Goal: Book appointment/travel/reservation

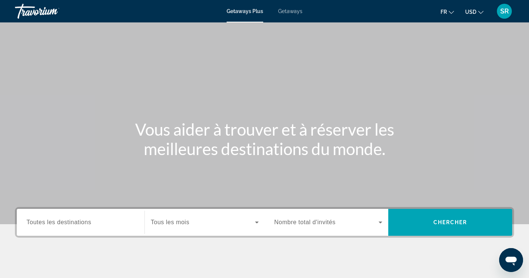
click at [293, 7] on div "Getaways Plus Getaways fr English Español Français Italiano Português русский U…" at bounding box center [264, 10] width 529 height 19
click at [293, 14] on div "Getaways Plus Getaways fr English Español Français Italiano Português русский U…" at bounding box center [264, 10] width 529 height 19
click at [292, 11] on span "Getaways" at bounding box center [290, 11] width 24 height 6
click at [57, 229] on div "Search widget" at bounding box center [80, 222] width 108 height 21
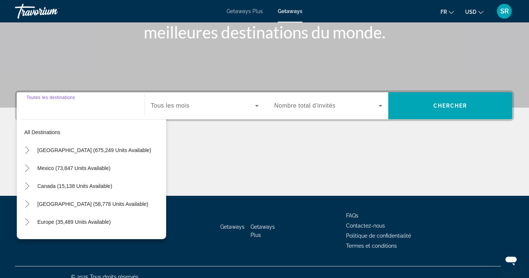
scroll to position [126, 0]
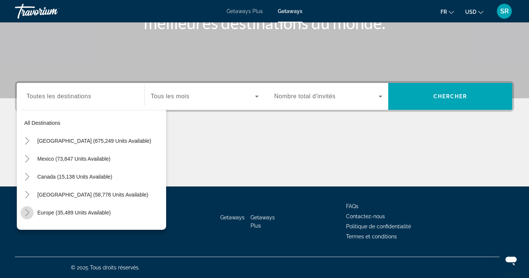
click at [28, 214] on icon "Toggle Europe (35,489 units available)" at bounding box center [27, 212] width 7 height 7
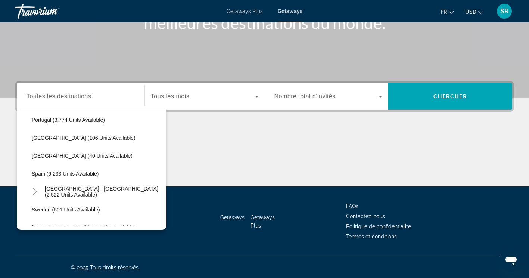
scroll to position [362, 0]
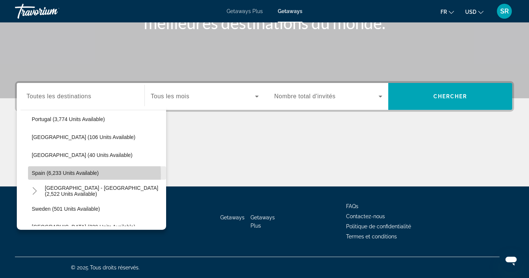
click at [43, 175] on span "Spain (6,233 units available)" at bounding box center [65, 173] width 67 height 6
type input "**********"
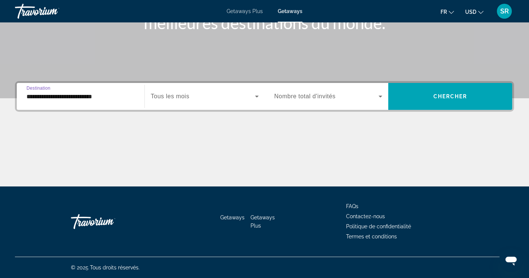
click at [182, 92] on span "Search widget" at bounding box center [203, 96] width 104 height 9
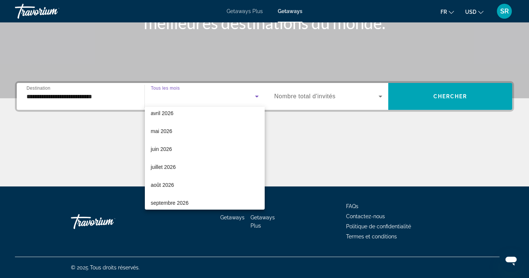
scroll to position [149, 0]
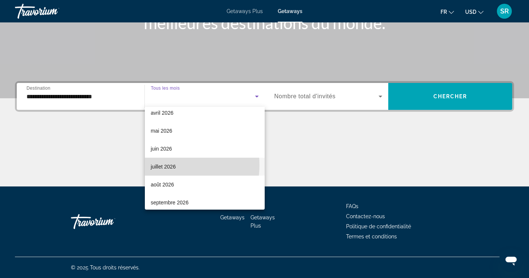
click at [170, 165] on span "juillet 2026" at bounding box center [163, 166] width 25 height 9
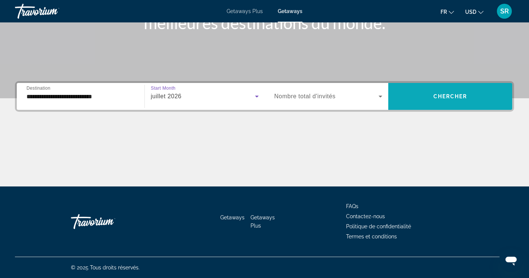
click at [401, 103] on span "Search widget" at bounding box center [450, 96] width 124 height 18
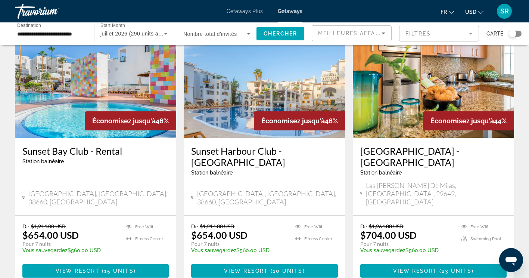
scroll to position [935, 0]
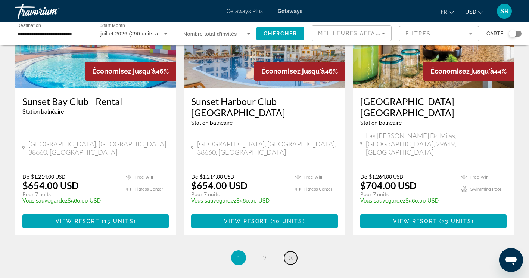
click at [289, 253] on span "3" at bounding box center [291, 257] width 4 height 8
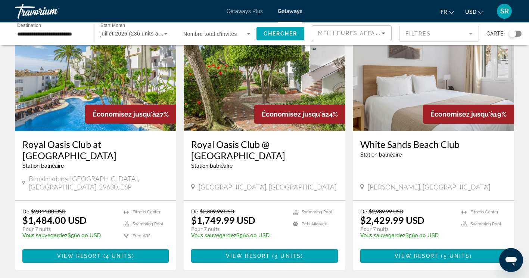
scroll to position [60, 0]
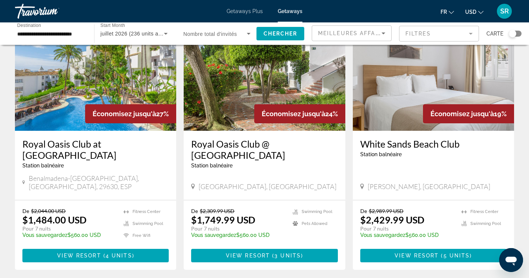
click at [93, 143] on h3 "Royal Oasis Club at [GEOGRAPHIC_DATA]" at bounding box center [95, 149] width 146 height 22
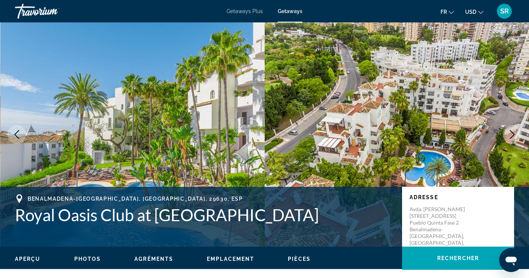
click at [512, 135] on icon "Next image" at bounding box center [512, 134] width 9 height 9
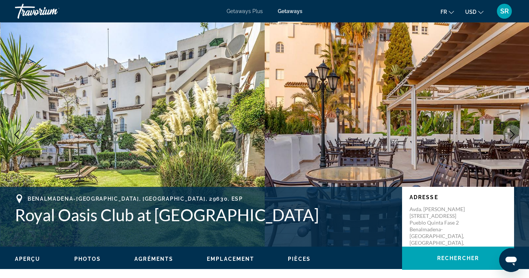
click at [512, 135] on icon "Next image" at bounding box center [512, 134] width 9 height 9
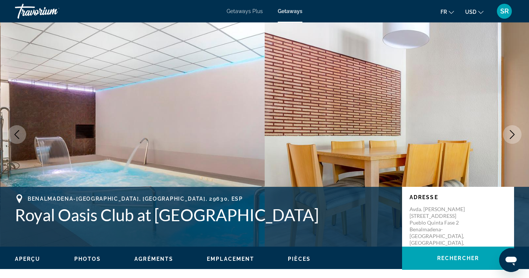
click at [512, 135] on icon "Next image" at bounding box center [512, 134] width 9 height 9
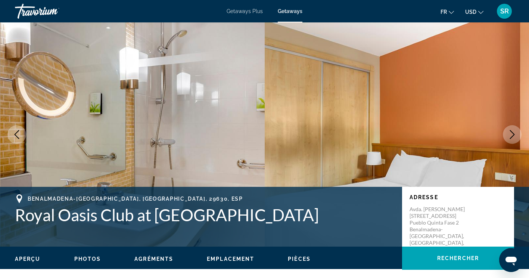
click at [512, 135] on icon "Next image" at bounding box center [512, 134] width 9 height 9
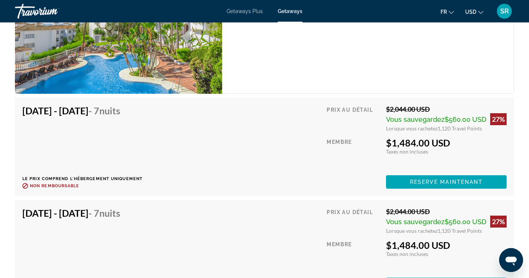
scroll to position [1348, 0]
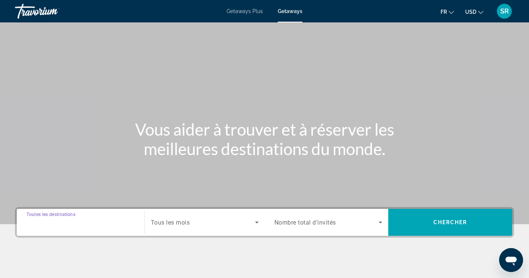
click at [93, 225] on input "Destination Toutes les destinations" at bounding box center [80, 222] width 108 height 9
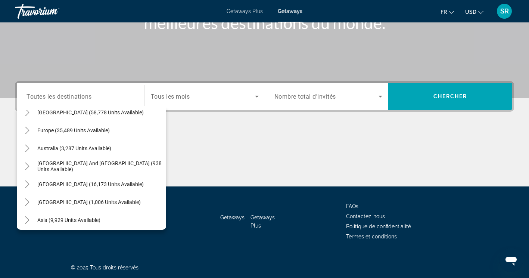
scroll to position [84, 0]
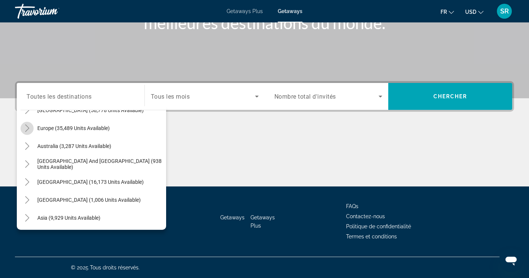
click at [26, 129] on icon "Toggle Europe (35,489 units available)" at bounding box center [27, 127] width 7 height 7
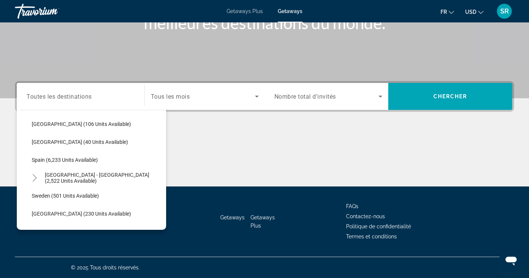
scroll to position [377, 0]
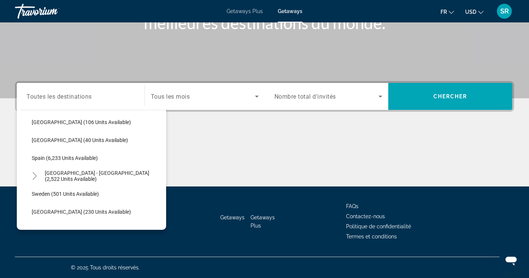
click at [287, 10] on span "Getaways" at bounding box center [290, 11] width 25 height 6
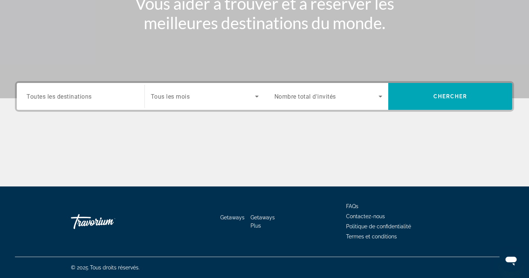
scroll to position [0, 0]
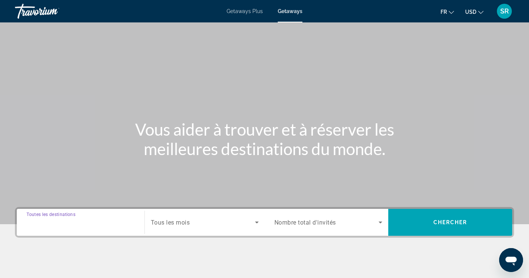
click at [99, 225] on input "Destination Toutes les destinations" at bounding box center [80, 222] width 108 height 9
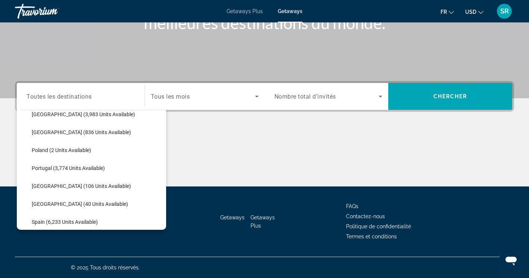
scroll to position [313, 0]
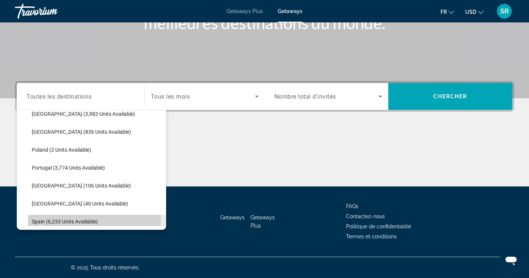
click at [34, 219] on span "Spain (6,233 units available)" at bounding box center [65, 221] width 66 height 6
type input "**********"
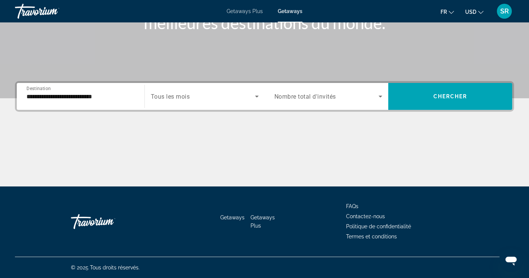
click at [186, 101] on div "Search widget" at bounding box center [205, 96] width 108 height 21
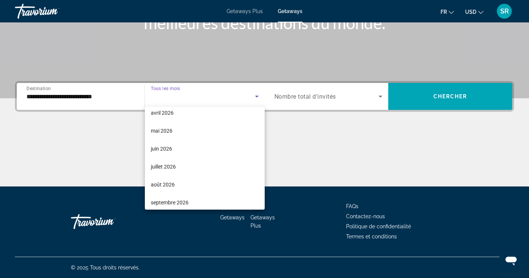
scroll to position [154, 0]
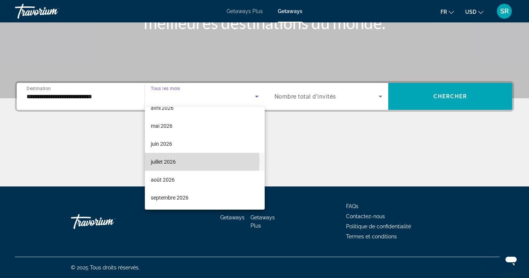
click at [168, 161] on span "juillet 2026" at bounding box center [163, 161] width 25 height 9
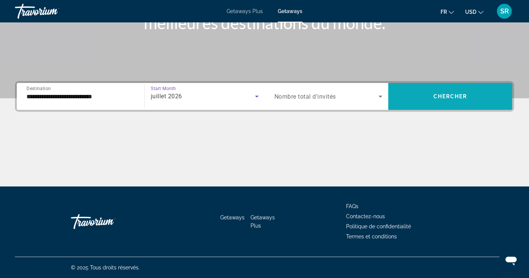
click at [428, 97] on span "Search widget" at bounding box center [450, 96] width 124 height 18
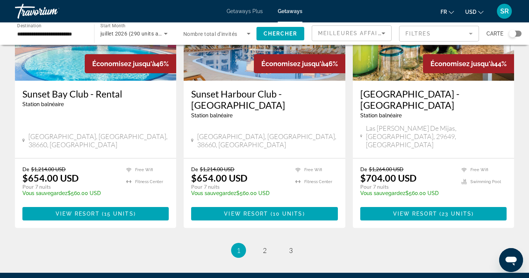
scroll to position [948, 0]
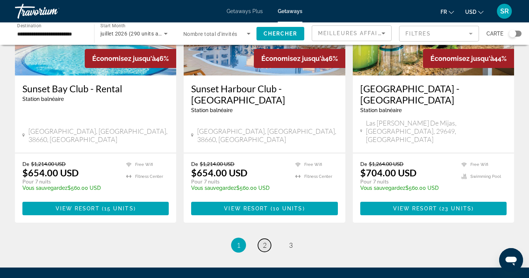
click at [262, 238] on link "page 2" at bounding box center [264, 244] width 13 height 13
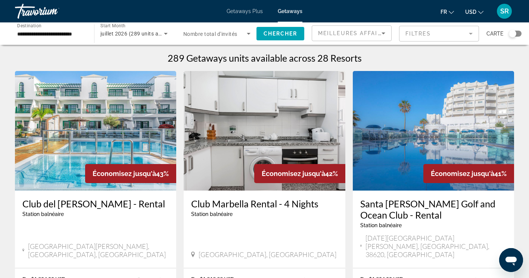
click at [473, 205] on h3 "Santa [PERSON_NAME] Golf and Ocean Club - Rental" at bounding box center [433, 209] width 146 height 22
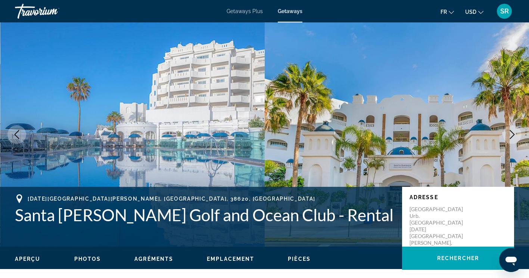
click at [511, 133] on icon "Next image" at bounding box center [512, 134] width 9 height 9
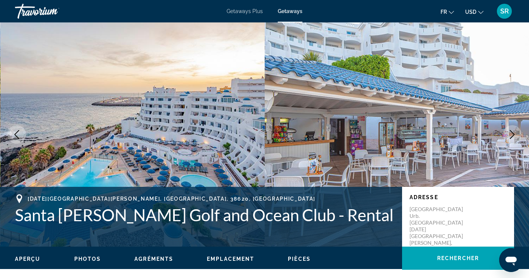
click at [511, 133] on icon "Next image" at bounding box center [512, 134] width 9 height 9
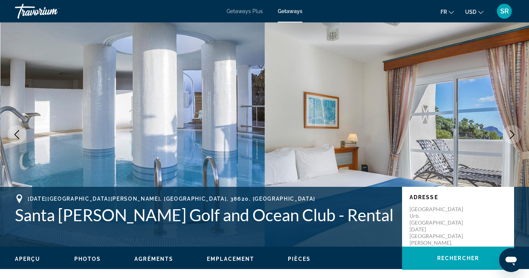
click at [511, 133] on icon "Next image" at bounding box center [512, 134] width 9 height 9
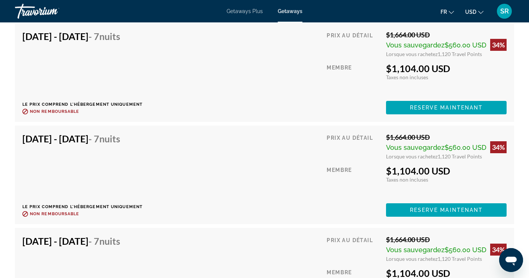
scroll to position [1654, 0]
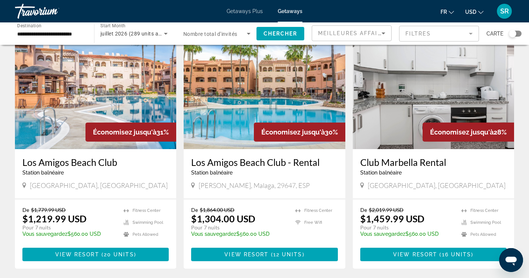
scroll to position [890, 0]
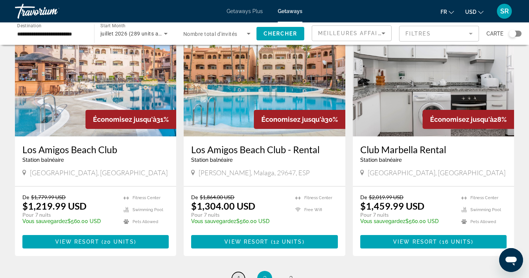
click at [237, 274] on span "1" at bounding box center [239, 278] width 4 height 8
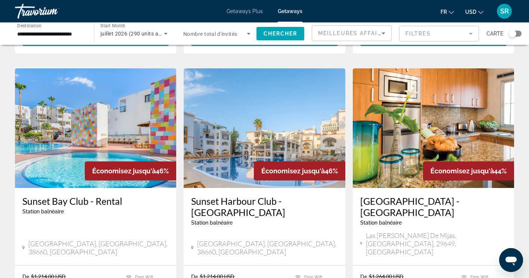
scroll to position [836, 0]
